Goal: Transaction & Acquisition: Book appointment/travel/reservation

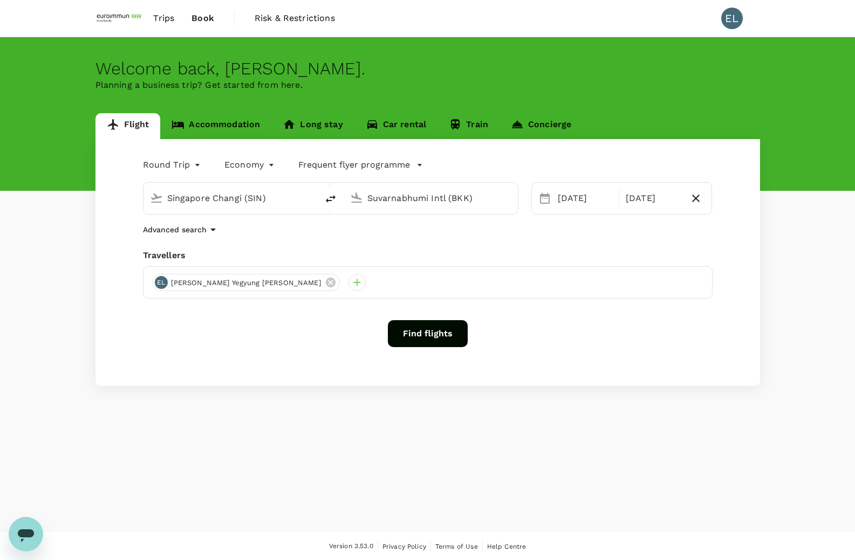
click at [401, 194] on input "Suvarnabhumi Intl (BKK)" at bounding box center [431, 198] width 128 height 17
click at [396, 236] on p "Soekarno-Hatta Intl" at bounding box center [446, 240] width 189 height 11
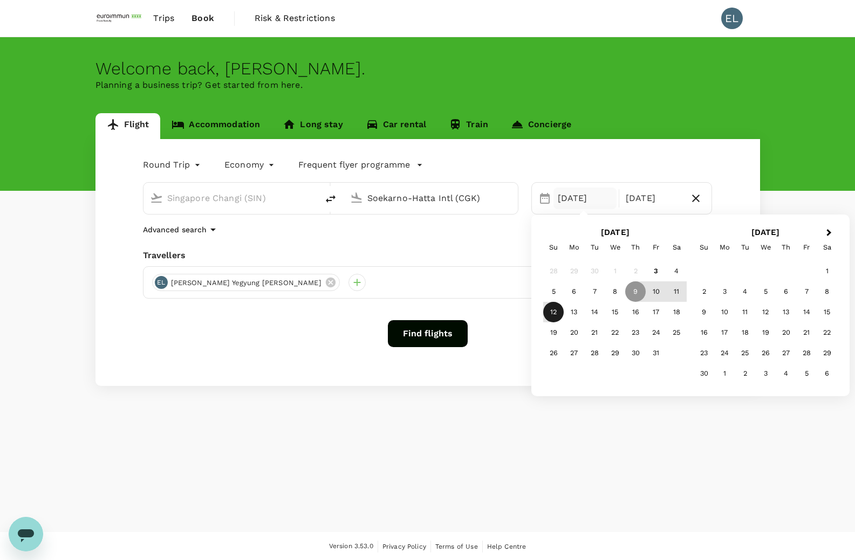
type input "Soekarno-Hatta Intl (CGK)"
click at [554, 315] on div "12" at bounding box center [553, 312] width 20 height 20
click at [636, 293] on div "9" at bounding box center [635, 291] width 20 height 20
drag, startPoint x: 649, startPoint y: 310, endPoint x: 630, endPoint y: 285, distance: 30.8
click at [630, 285] on div "28 29 30 1 2 3 4 5 6 7 8 9 10 11 12 13 14 15 16 17 18 19 20 21 22 23 24 25 26 2…" at bounding box center [614, 312] width 143 height 102
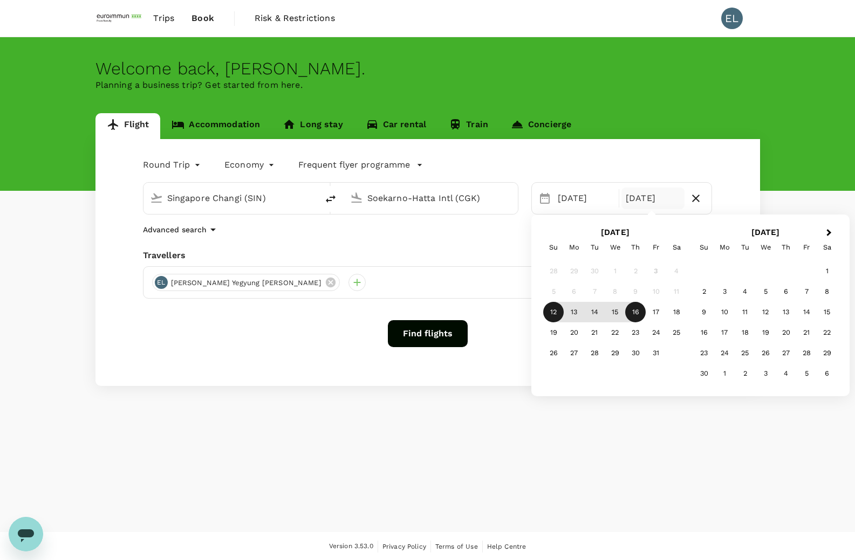
click at [633, 296] on div "9" at bounding box center [635, 291] width 20 height 20
drag, startPoint x: 623, startPoint y: 316, endPoint x: 577, endPoint y: 315, distance: 45.8
click at [577, 315] on div "12 13 14 15 16 17 18" at bounding box center [614, 312] width 143 height 20
click at [552, 315] on div "12" at bounding box center [553, 312] width 20 height 20
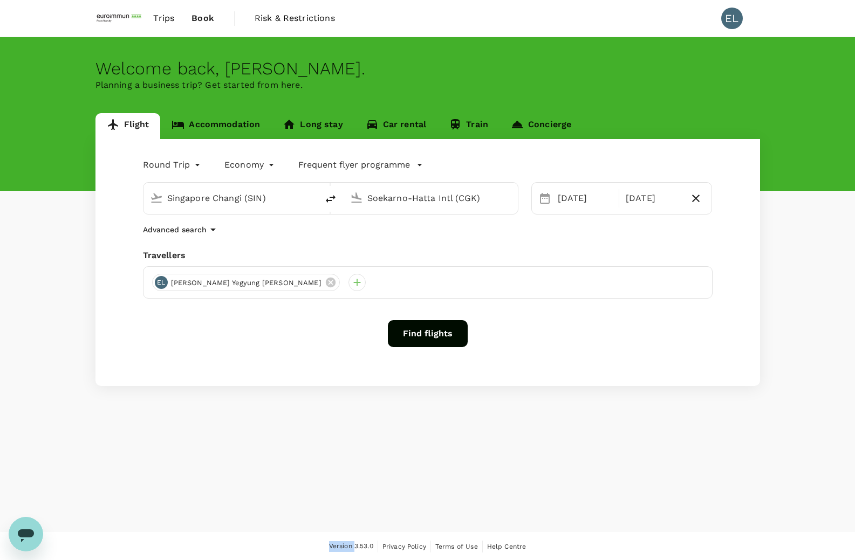
click at [552, 314] on div "Round Trip roundtrip Economy economy Frequent flyer programme Singapore Changi …" at bounding box center [427, 262] width 664 height 247
click at [594, 202] on div "[DATE]" at bounding box center [584, 199] width 63 height 22
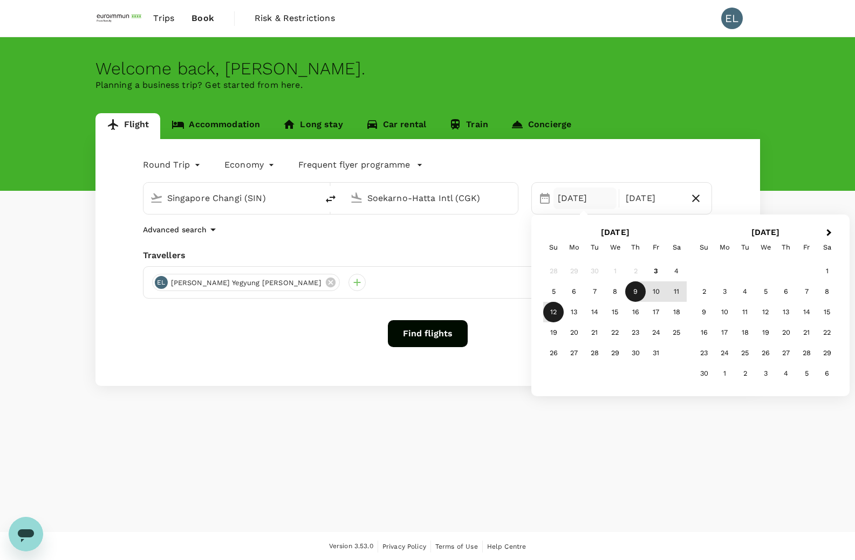
click at [633, 293] on div "9" at bounding box center [635, 291] width 20 height 20
click at [761, 171] on div "Flight Accommodation Long stay Car rental Train Concierge Round Trip roundtrip …" at bounding box center [427, 249] width 690 height 273
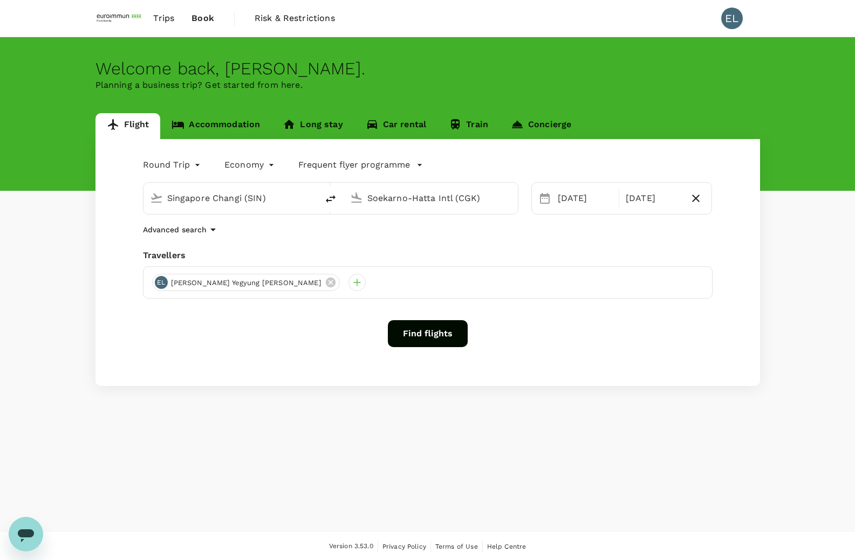
click at [439, 329] on button "Find flights" at bounding box center [428, 333] width 80 height 27
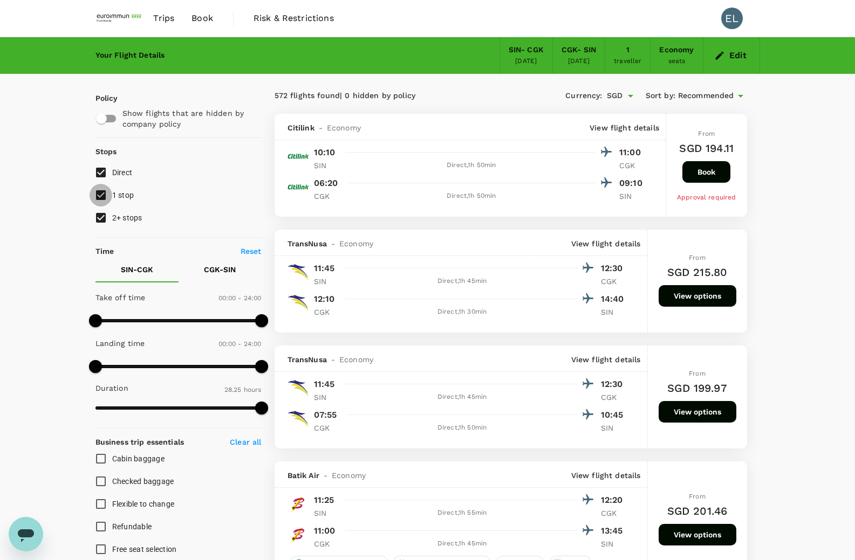
type input "1705"
click at [94, 197] on input "1 stop" at bounding box center [100, 195] width 23 height 23
checkbox input "false"
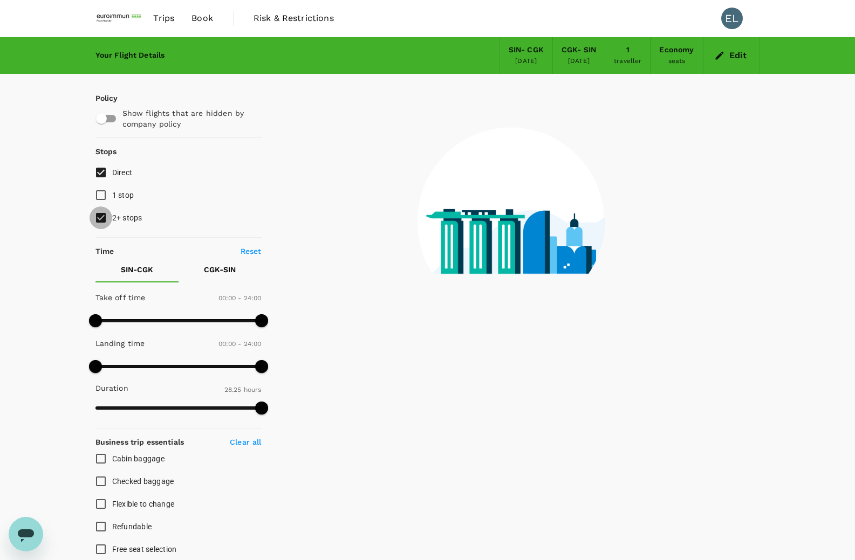
click at [100, 218] on input "2+ stops" at bounding box center [100, 217] width 23 height 23
checkbox input "false"
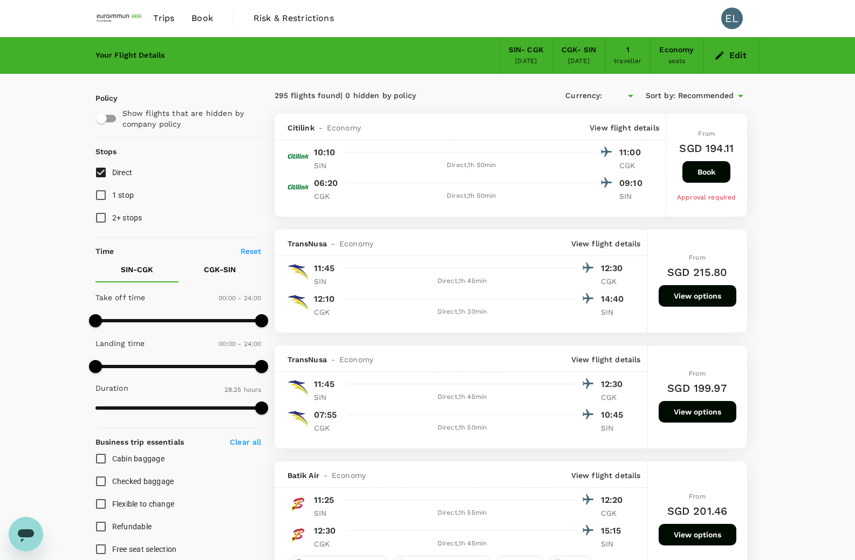
type input "SGD"
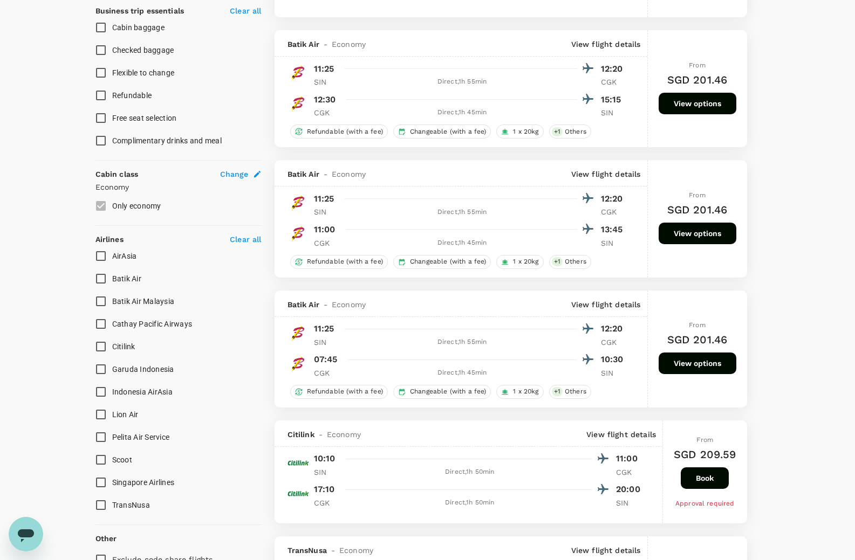
scroll to position [485, 0]
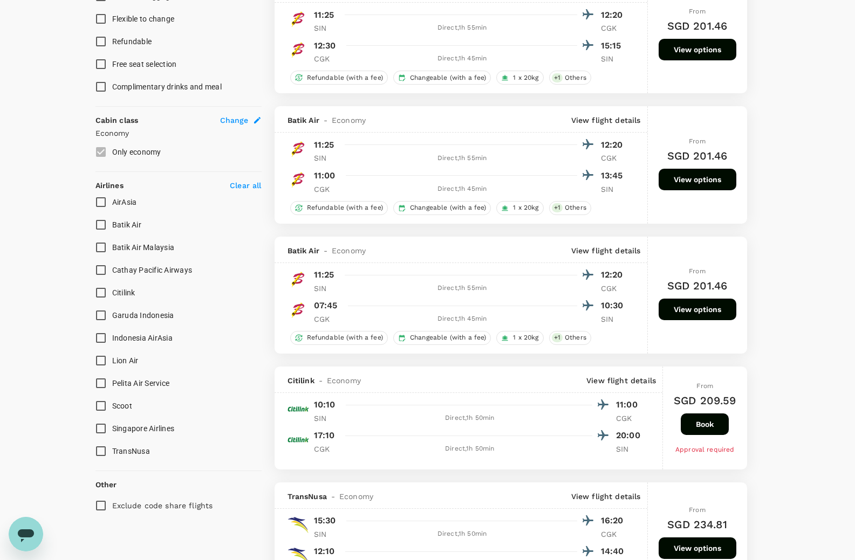
click at [101, 436] on input "Singapore Airlines" at bounding box center [100, 428] width 23 height 23
checkbox input "true"
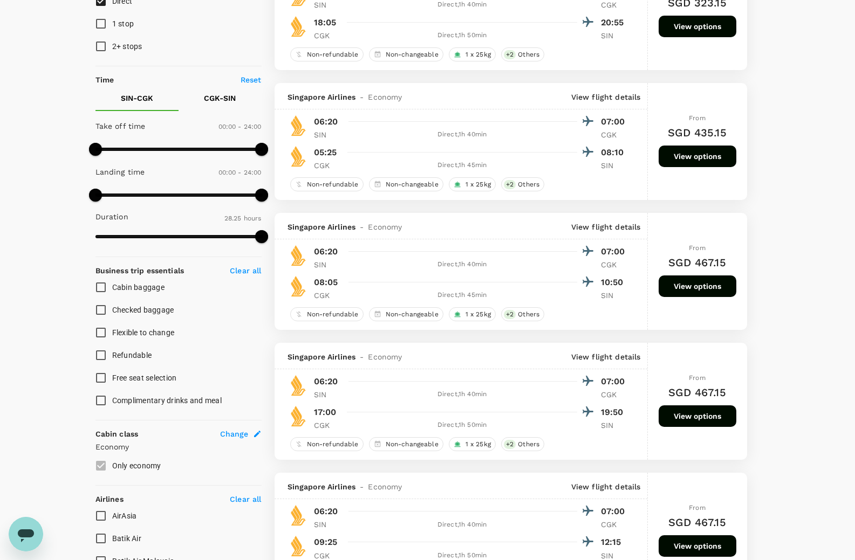
scroll to position [0, 0]
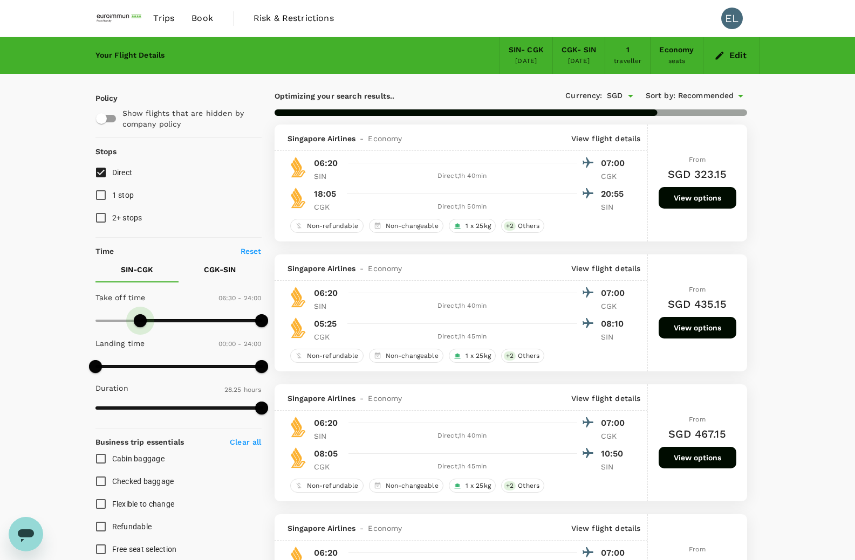
click at [141, 319] on span at bounding box center [201, 320] width 122 height 3
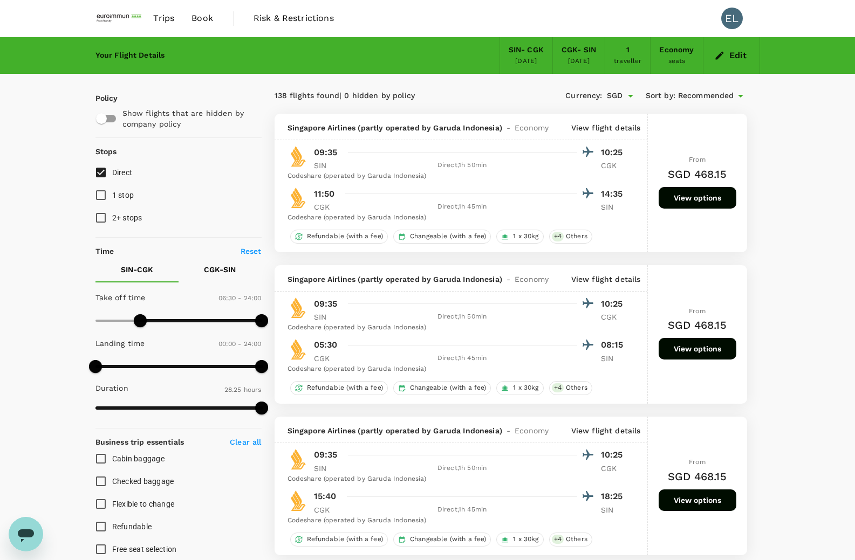
click at [147, 319] on span at bounding box center [140, 320] width 13 height 13
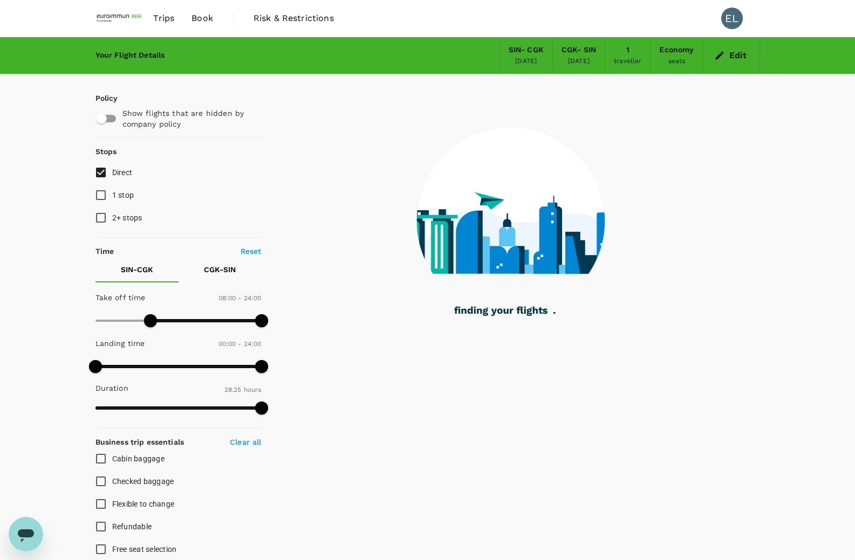
click at [166, 315] on span at bounding box center [178, 321] width 166 height 16
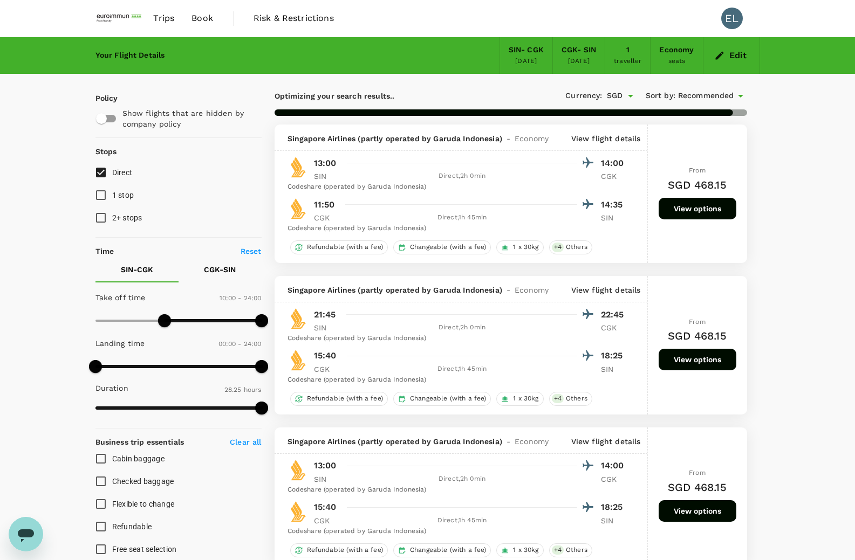
click at [125, 314] on span at bounding box center [178, 321] width 166 height 16
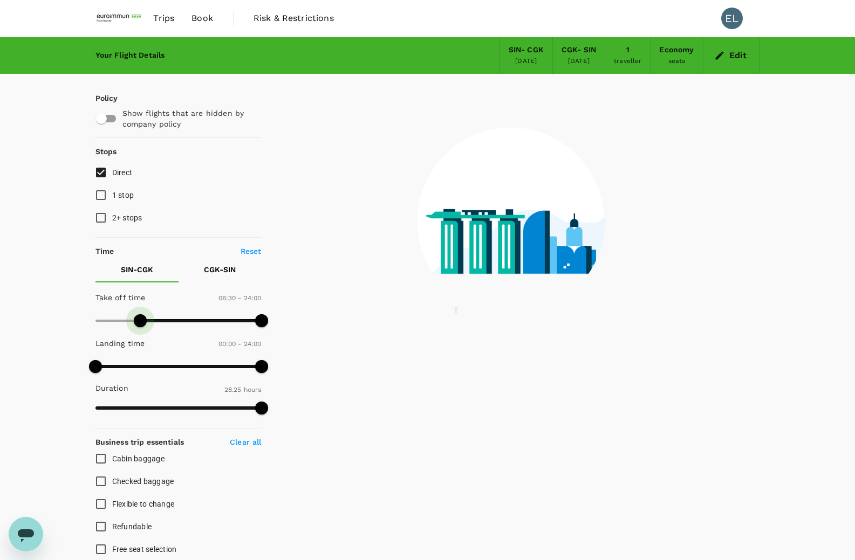
click at [139, 317] on span at bounding box center [178, 321] width 166 height 16
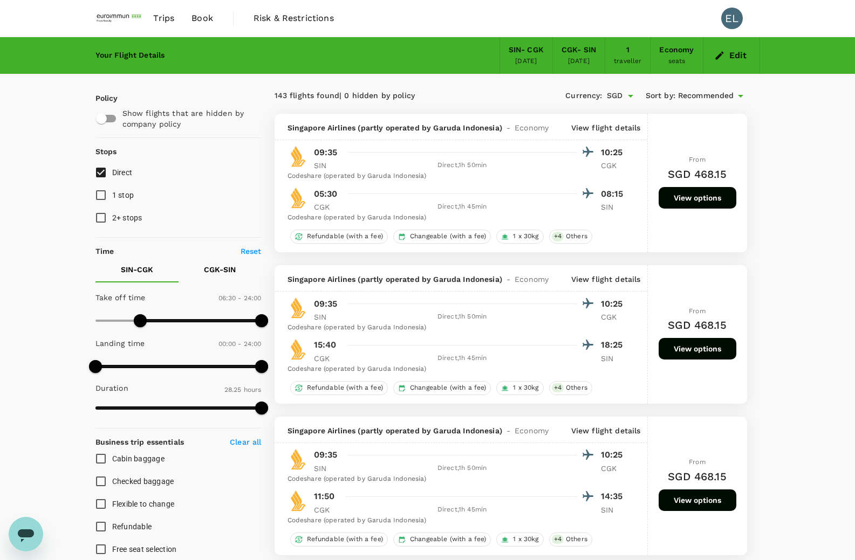
click at [146, 319] on span at bounding box center [140, 320] width 13 height 13
click at [149, 320] on span at bounding box center [150, 320] width 13 height 13
click at [153, 318] on span at bounding box center [150, 320] width 13 height 13
click at [160, 318] on span at bounding box center [160, 320] width 13 height 13
click at [167, 319] on span at bounding box center [160, 320] width 13 height 13
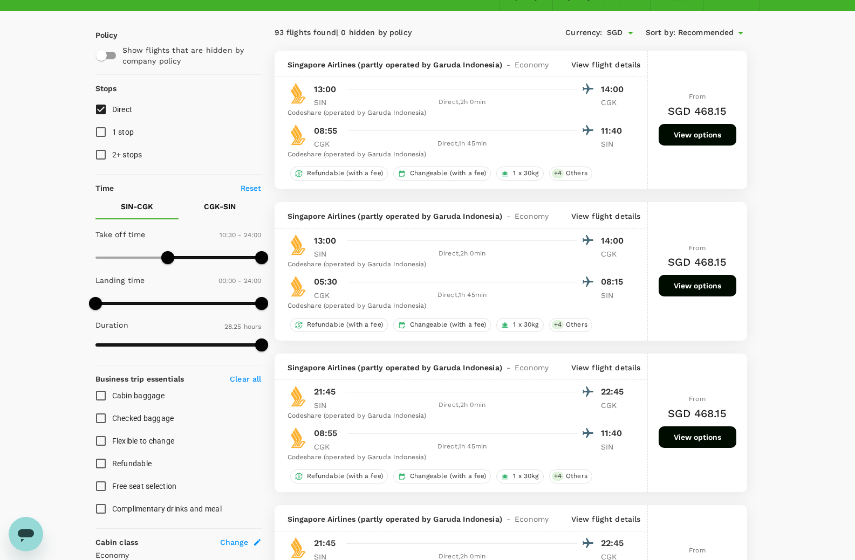
scroll to position [54, 0]
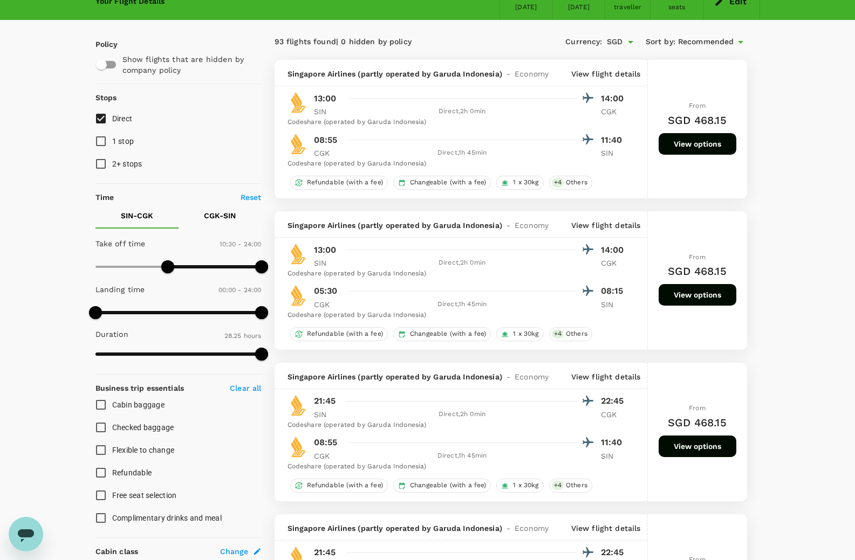
type input "510"
click at [153, 270] on span at bounding box center [178, 267] width 166 height 16
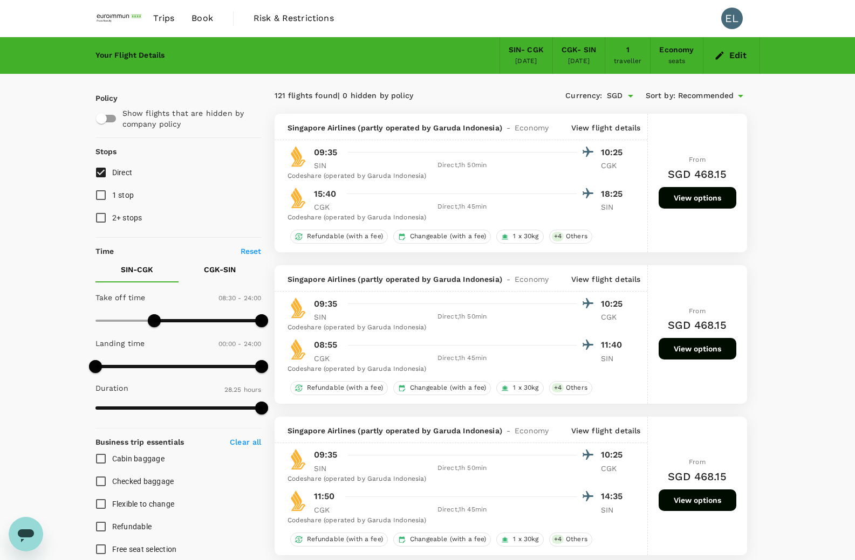
click at [168, 358] on div "Landing time 00:00 - 24:00" at bounding box center [176, 356] width 170 height 46
click at [170, 368] on span at bounding box center [178, 366] width 167 height 3
type input "0"
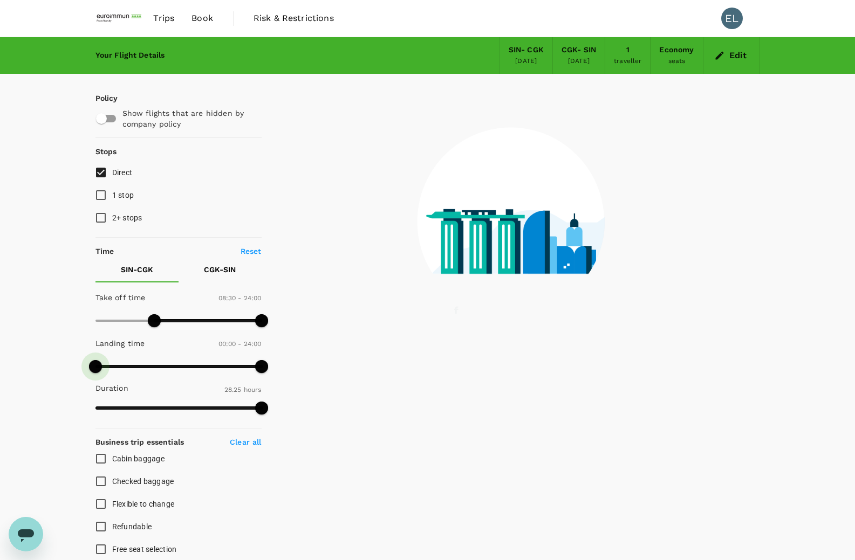
drag, startPoint x: 161, startPoint y: 367, endPoint x: 89, endPoint y: 367, distance: 71.2
click at [89, 367] on span at bounding box center [95, 366] width 13 height 13
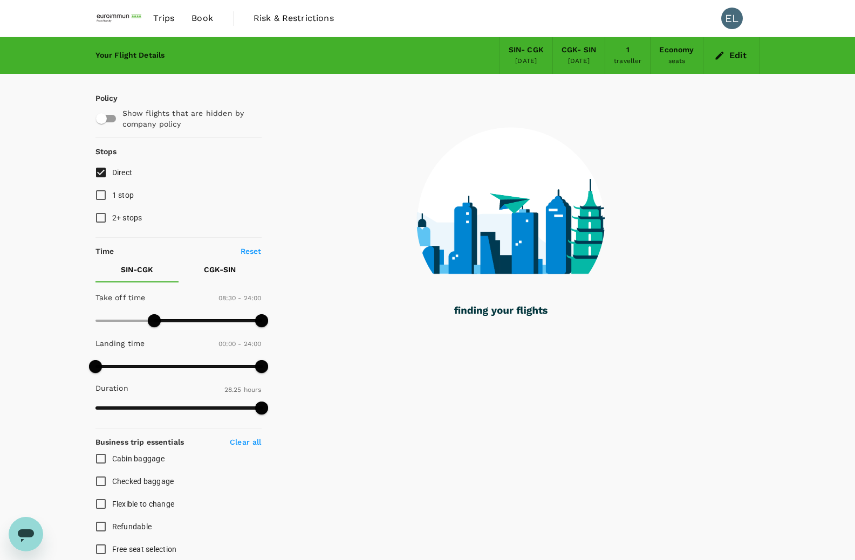
click at [224, 267] on p "CGK - SIN" at bounding box center [220, 269] width 32 height 11
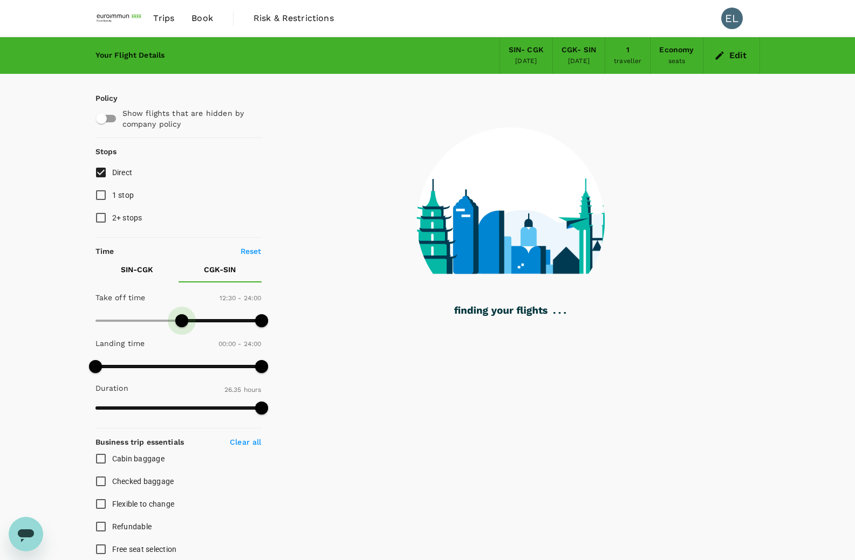
drag, startPoint x: 94, startPoint y: 317, endPoint x: 181, endPoint y: 316, distance: 86.8
click at [181, 316] on span at bounding box center [181, 320] width 13 height 13
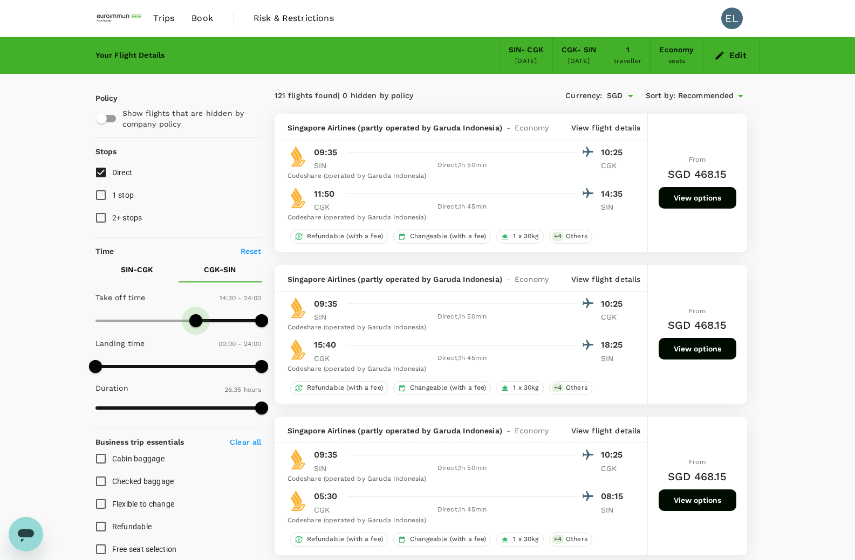
type input "870"
type input "SGD"
type input "960"
drag, startPoint x: 183, startPoint y: 315, endPoint x: 208, endPoint y: 318, distance: 24.9
click at [208, 318] on span at bounding box center [205, 320] width 13 height 13
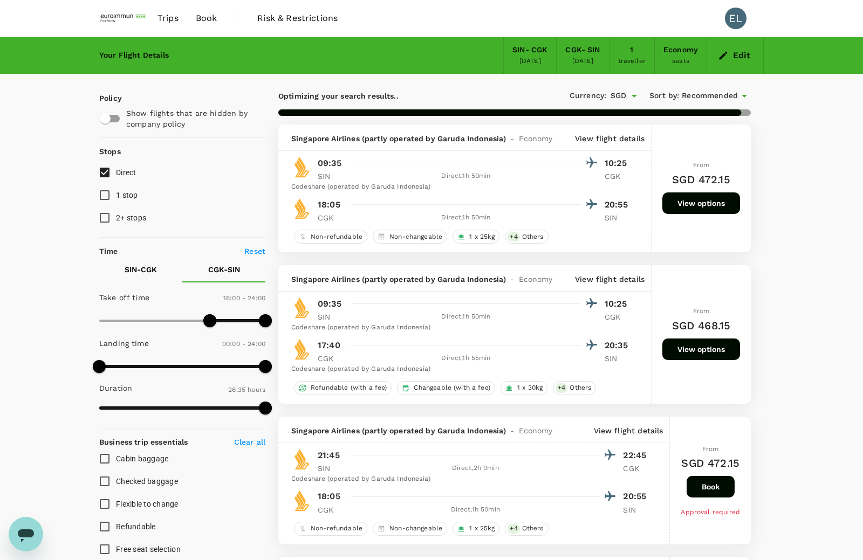
type input "1595"
checkbox input "false"
